Goal: Task Accomplishment & Management: Manage account settings

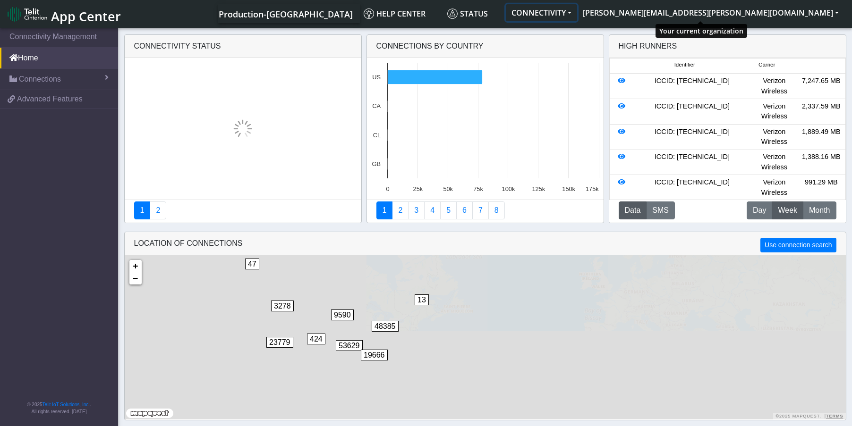
click at [577, 11] on button "CONNECTIVITY" at bounding box center [541, 12] width 71 height 17
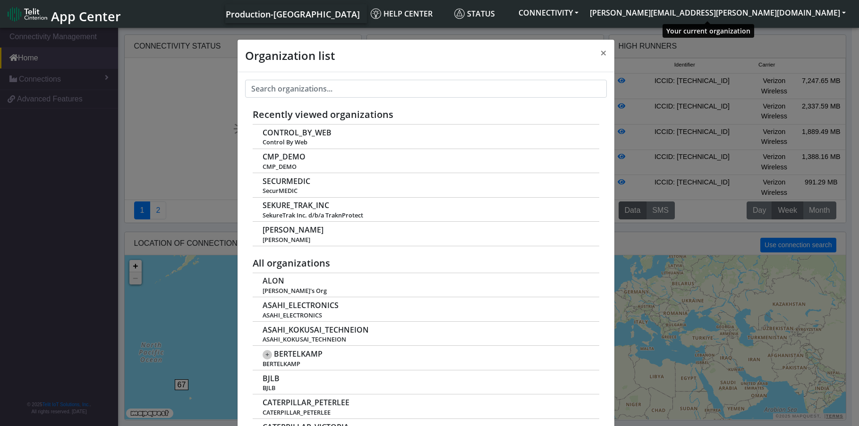
scroll to position [3, 0]
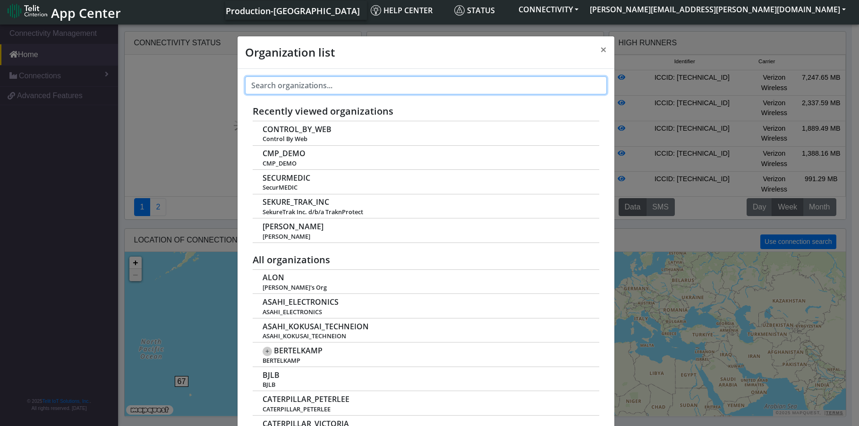
click at [379, 88] on input "text" at bounding box center [426, 86] width 362 height 18
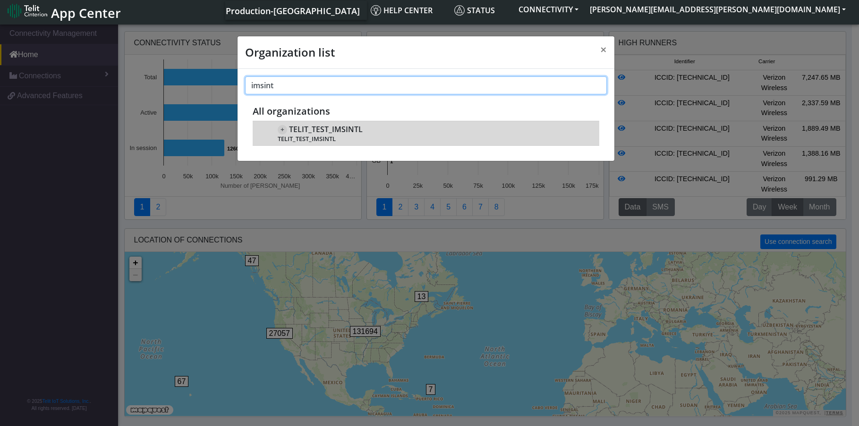
type input "imsint"
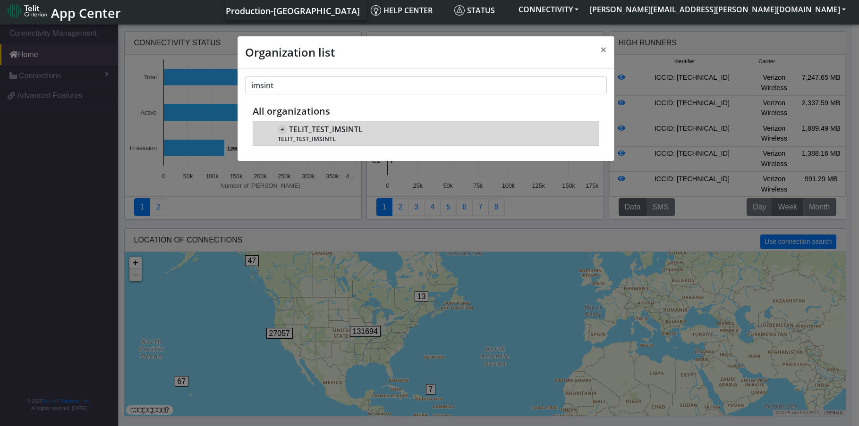
click at [359, 131] on span "TELIT_TEST_IMSINTL" at bounding box center [326, 129] width 74 height 9
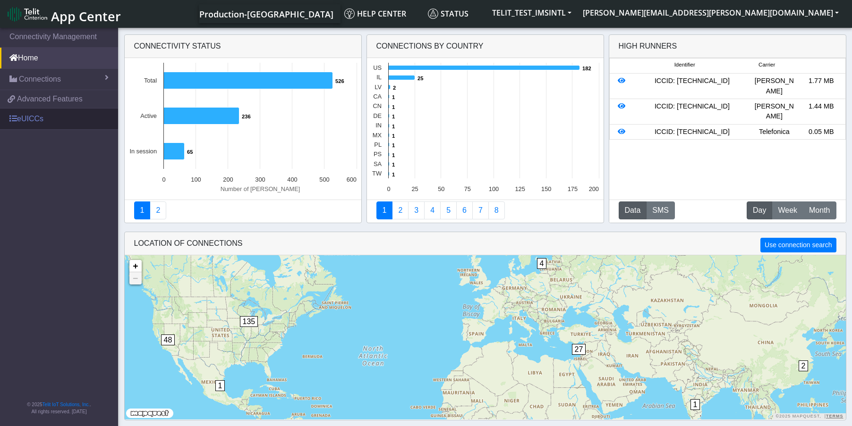
click at [24, 122] on link "eUICCs" at bounding box center [59, 119] width 118 height 21
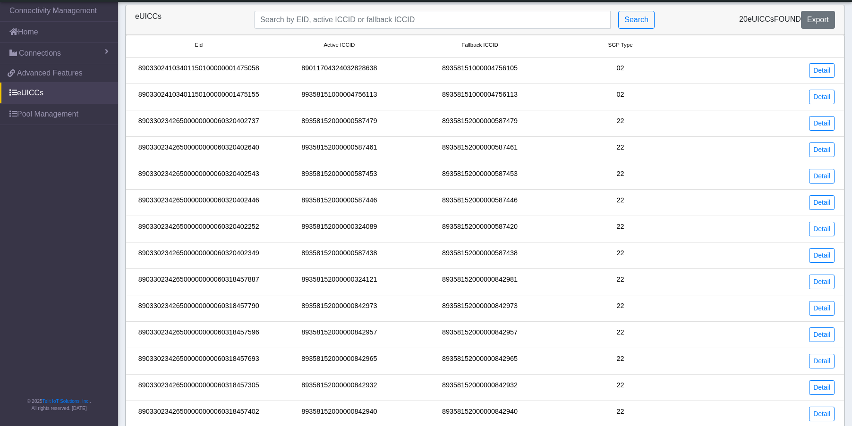
scroll to position [176, 0]
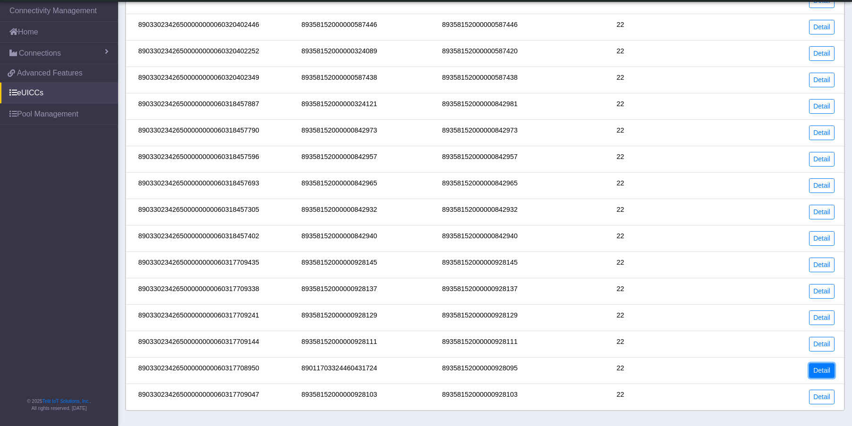
click at [817, 372] on link "Detail" at bounding box center [822, 371] width 26 height 15
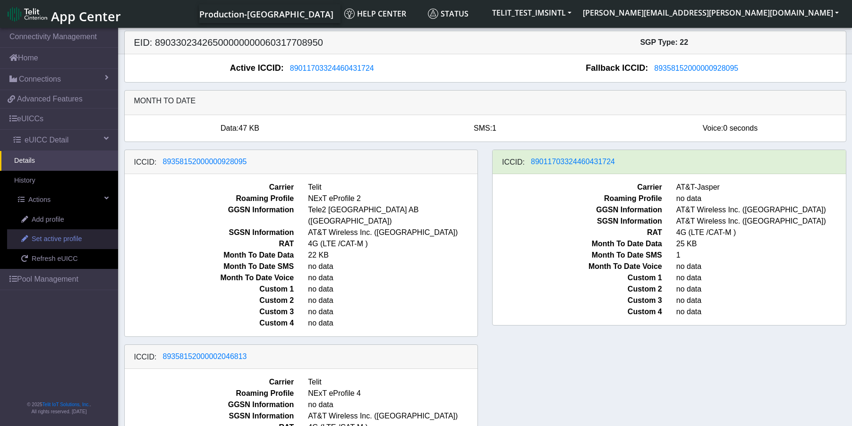
click at [74, 241] on span "Set active profile" at bounding box center [57, 239] width 50 height 10
select select
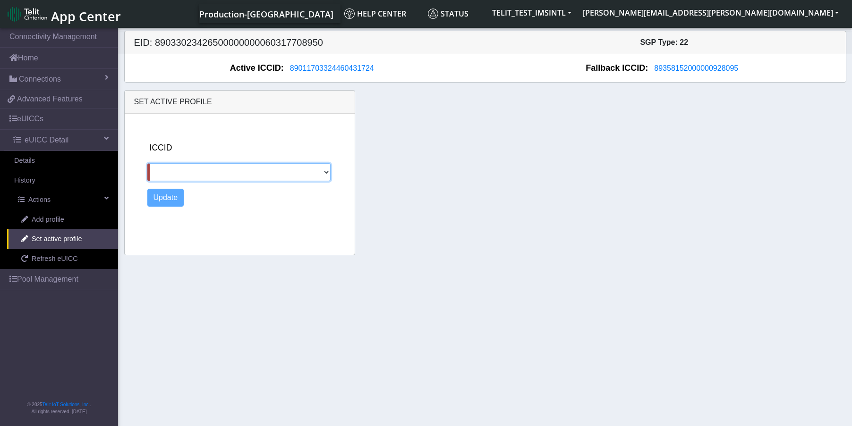
click at [215, 171] on select "89358152000000928095 89358152000002046813" at bounding box center [238, 172] width 183 height 18
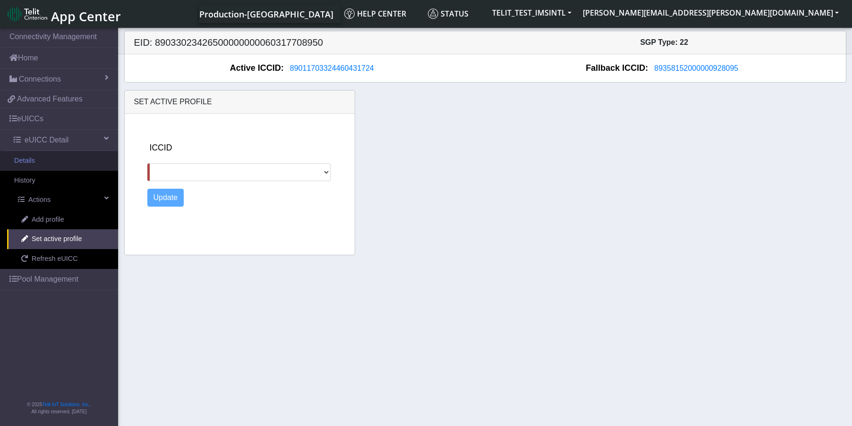
click at [48, 166] on link "Details" at bounding box center [59, 161] width 118 height 20
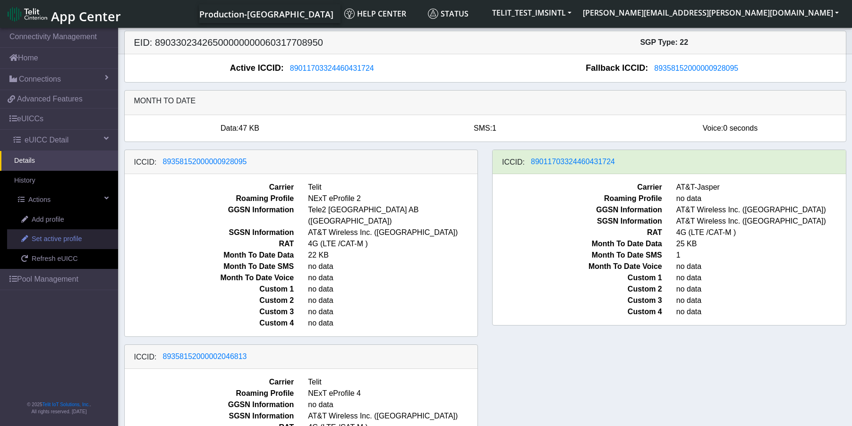
click at [71, 241] on span "Set active profile" at bounding box center [57, 239] width 50 height 10
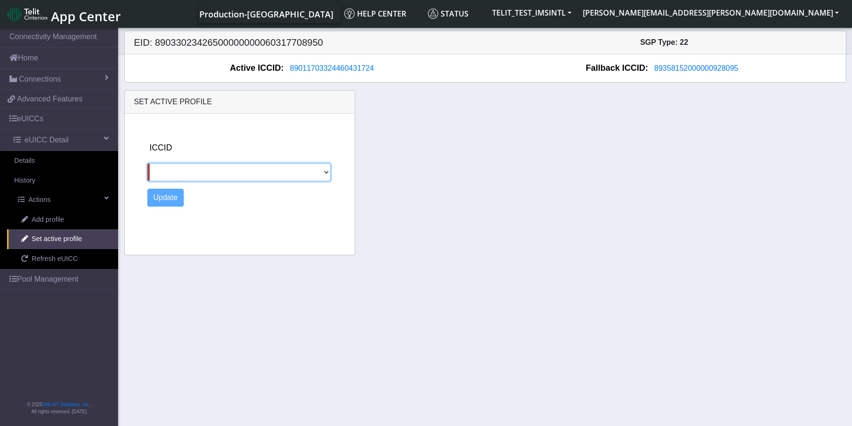
click at [300, 168] on select "89358152000000928095 89358152000002046813" at bounding box center [238, 172] width 183 height 18
select select "89358152000000928095"
click at [147, 163] on select "89358152000000928095 89358152000002046813" at bounding box center [238, 172] width 183 height 18
click at [172, 199] on button "Update" at bounding box center [165, 198] width 37 height 18
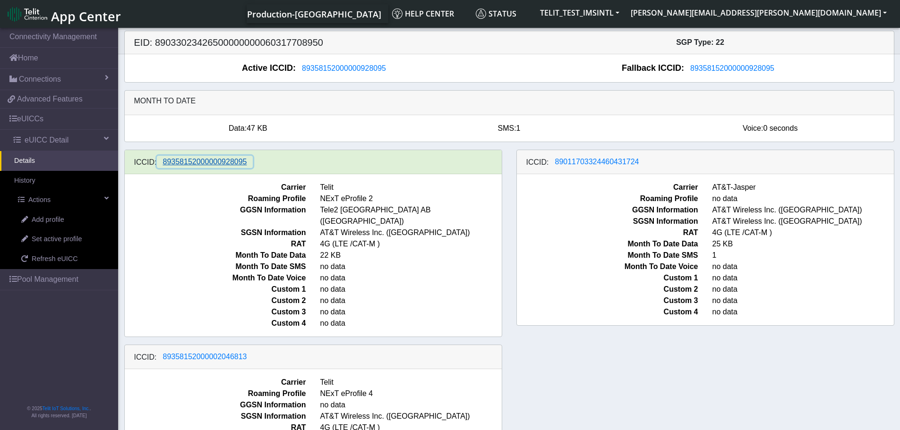
click at [227, 162] on span "89358152000000928095" at bounding box center [205, 162] width 84 height 8
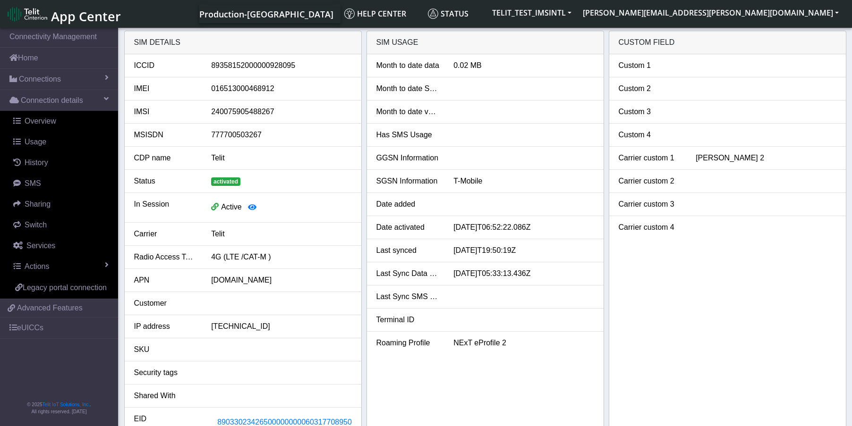
click at [19, 408] on p "All rights reserved. [DATE]" at bounding box center [59, 411] width 118 height 7
click at [775, 12] on button "[PERSON_NAME][EMAIL_ADDRESS][PERSON_NAME][DOMAIN_NAME]" at bounding box center [710, 12] width 267 height 17
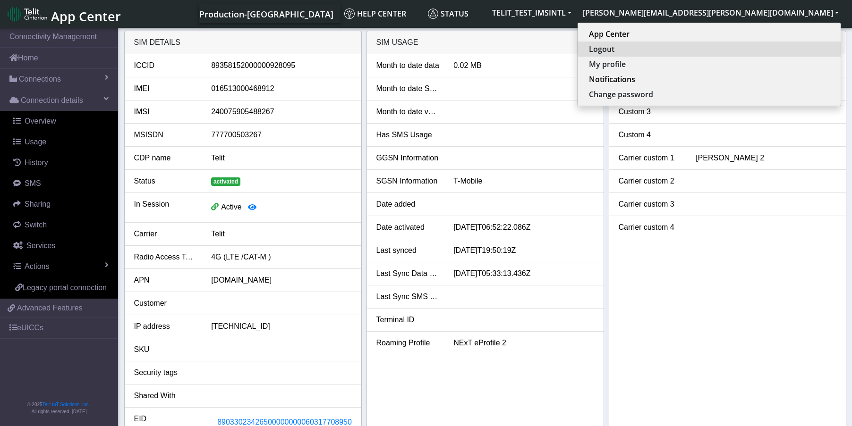
click at [762, 46] on button "Logout" at bounding box center [709, 49] width 263 height 15
